Goal: Find specific page/section: Find specific page/section

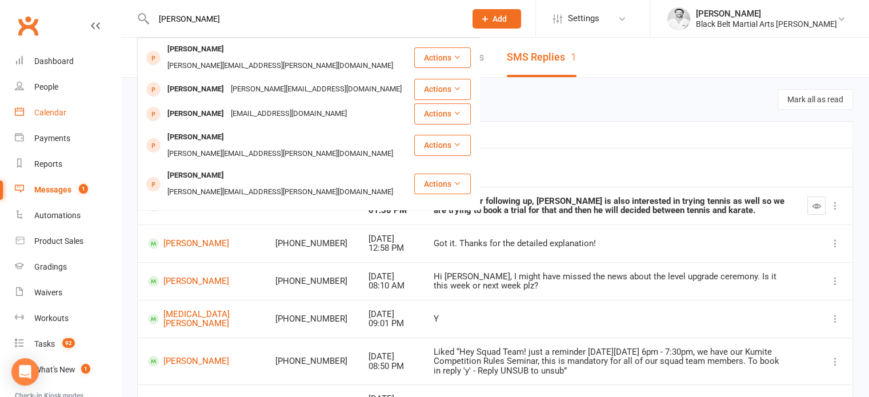
type input "[PERSON_NAME]"
click at [55, 111] on div "Calendar" at bounding box center [50, 112] width 32 height 9
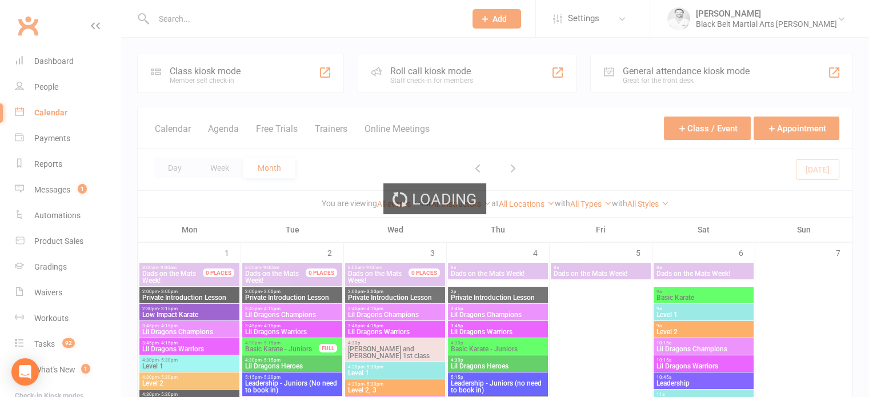
scroll to position [1137, 0]
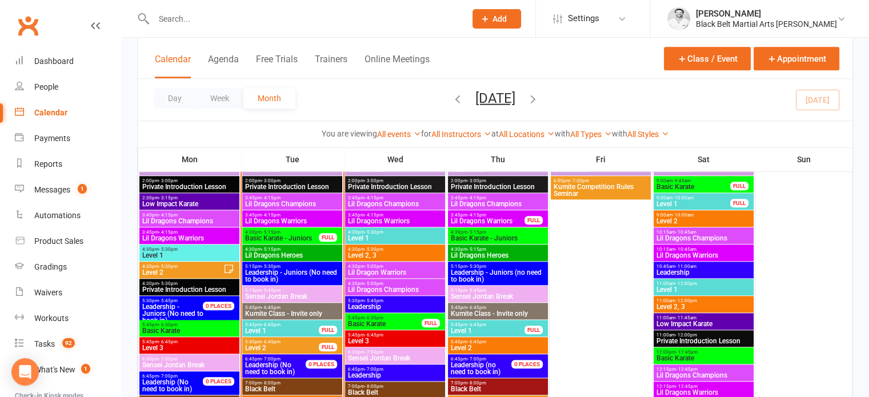
click at [308, 230] on span "4:30pm - 5:15pm" at bounding box center [281, 232] width 75 height 5
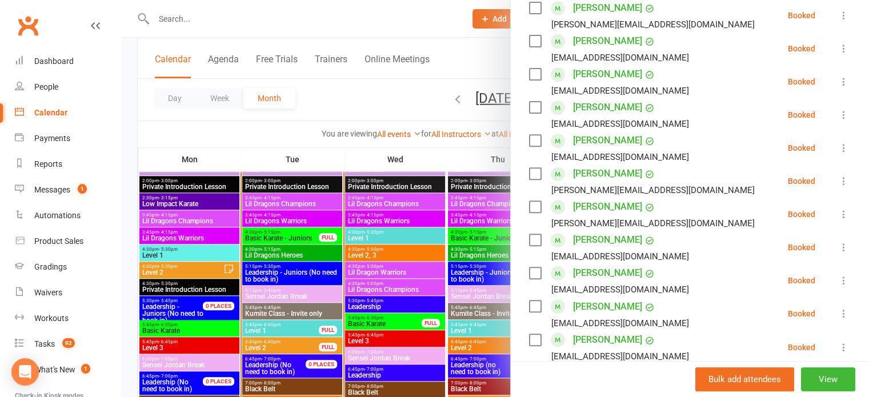
scroll to position [414, 0]
click at [586, 233] on link "[PERSON_NAME]" at bounding box center [607, 239] width 69 height 18
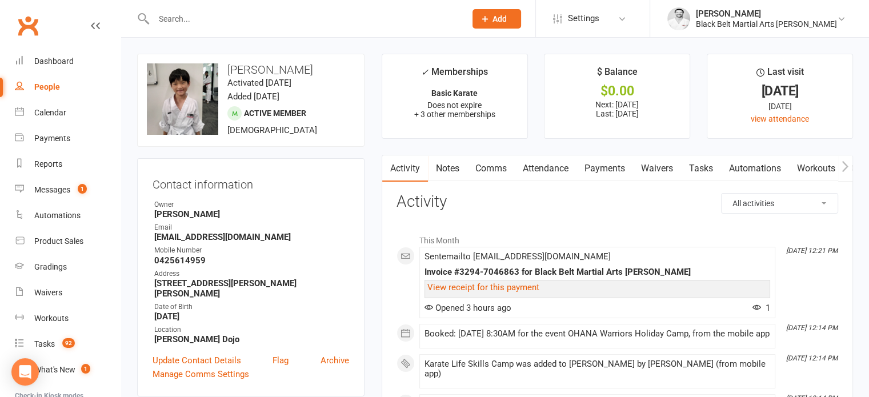
drag, startPoint x: 256, startPoint y: 115, endPoint x: 251, endPoint y: 107, distance: 10.3
click at [251, 107] on div "upload photo change photo [PERSON_NAME] Activated [DATE] Added [DATE] Active me…" at bounding box center [250, 100] width 227 height 93
